Goal: Check status

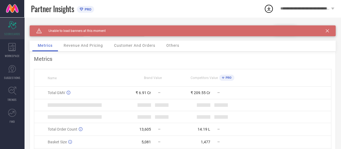
click at [11, 26] on icon at bounding box center [12, 25] width 8 height 8
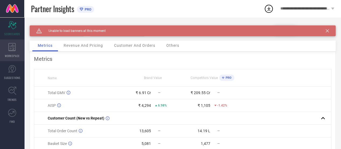
click at [11, 47] on icon at bounding box center [12, 47] width 8 height 8
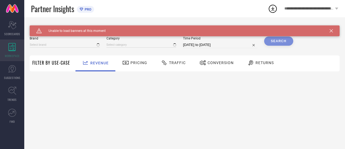
type input "FOREVER NEW"
type input "All"
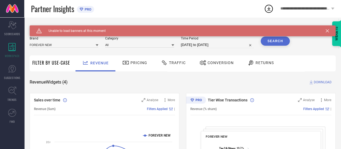
click at [329, 31] on icon at bounding box center [327, 30] width 3 height 3
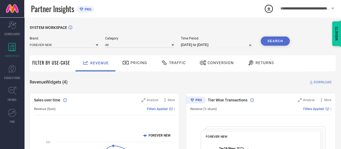
select select "8"
select select "2025"
select select "9"
select select "2025"
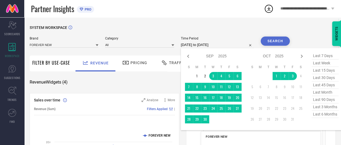
click at [210, 45] on input "[DATE] to [DATE]" at bounding box center [217, 45] width 73 height 6
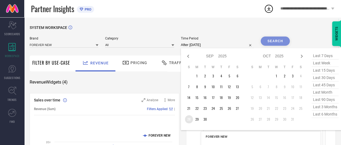
click at [187, 119] on td "28" at bounding box center [189, 119] width 8 height 8
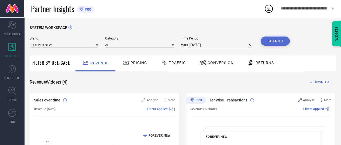
type input "[DATE] to [DATE]"
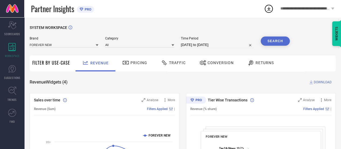
select select "8"
select select "2025"
select select "9"
select select "2025"
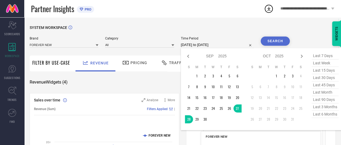
click at [210, 43] on input "[DATE] to [DATE]" at bounding box center [217, 45] width 73 height 6
click at [188, 120] on td "28" at bounding box center [189, 119] width 8 height 8
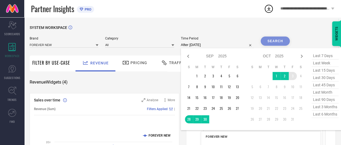
type input "[DATE] to [DATE]"
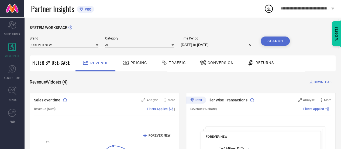
click at [277, 40] on button "Search" at bounding box center [275, 40] width 29 height 9
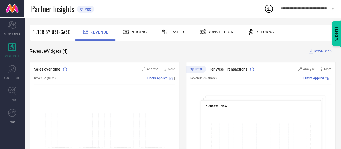
scroll to position [29, 0]
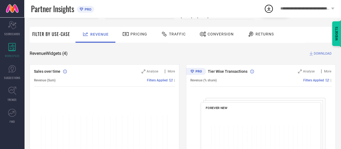
click at [125, 31] on icon at bounding box center [125, 34] width 7 height 6
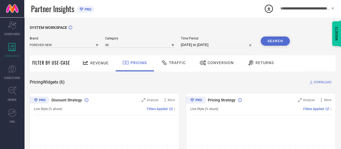
click at [176, 65] on div "Traffic" at bounding box center [174, 62] width 28 height 9
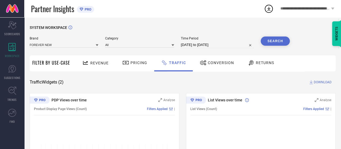
scroll to position [87, 0]
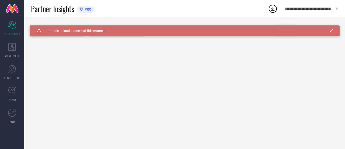
type input "All"
